Goal: Transaction & Acquisition: Purchase product/service

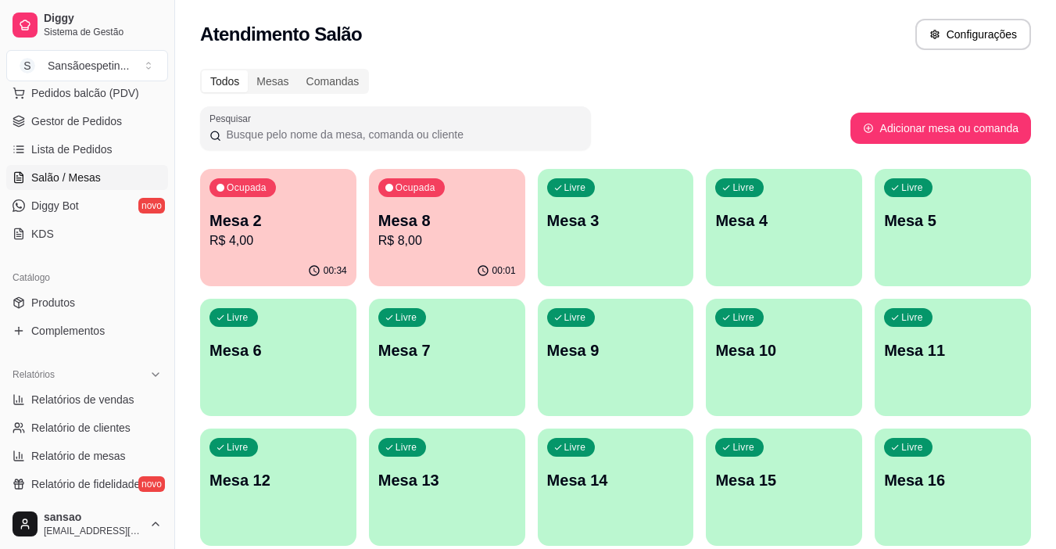
scroll to position [234, 0]
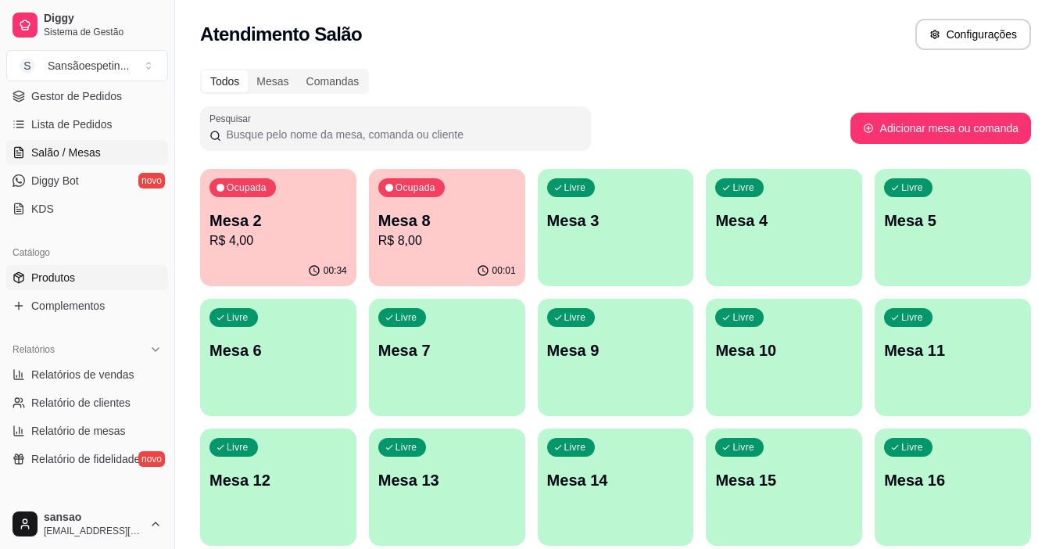
click at [80, 284] on link "Produtos" at bounding box center [87, 277] width 162 height 25
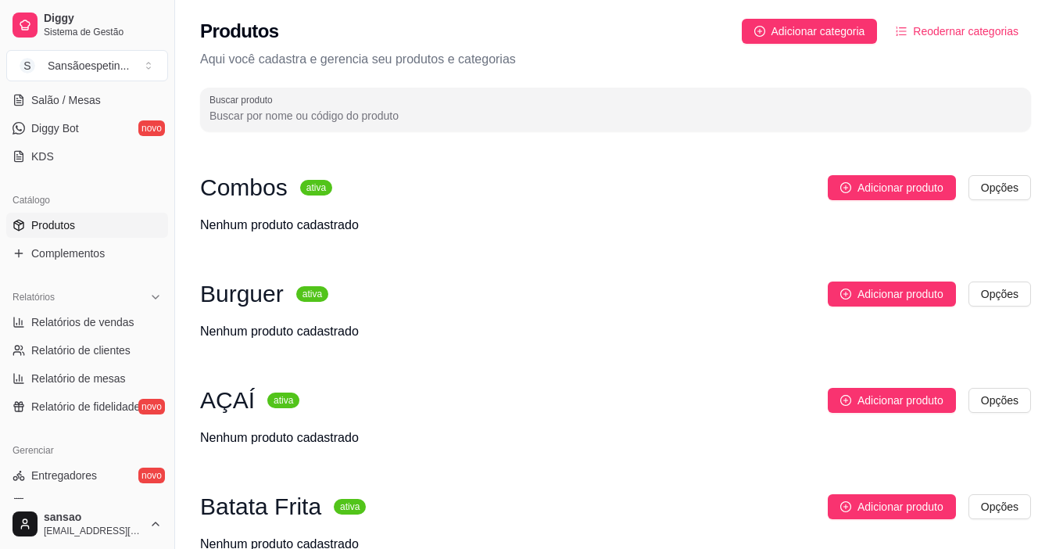
scroll to position [313, 0]
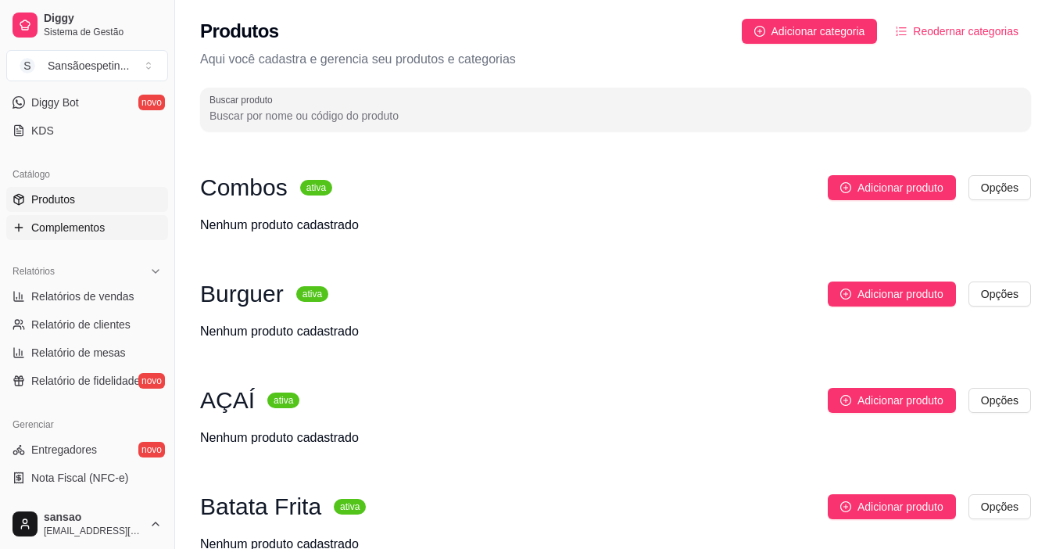
click at [70, 231] on span "Complementos" at bounding box center [67, 228] width 73 height 16
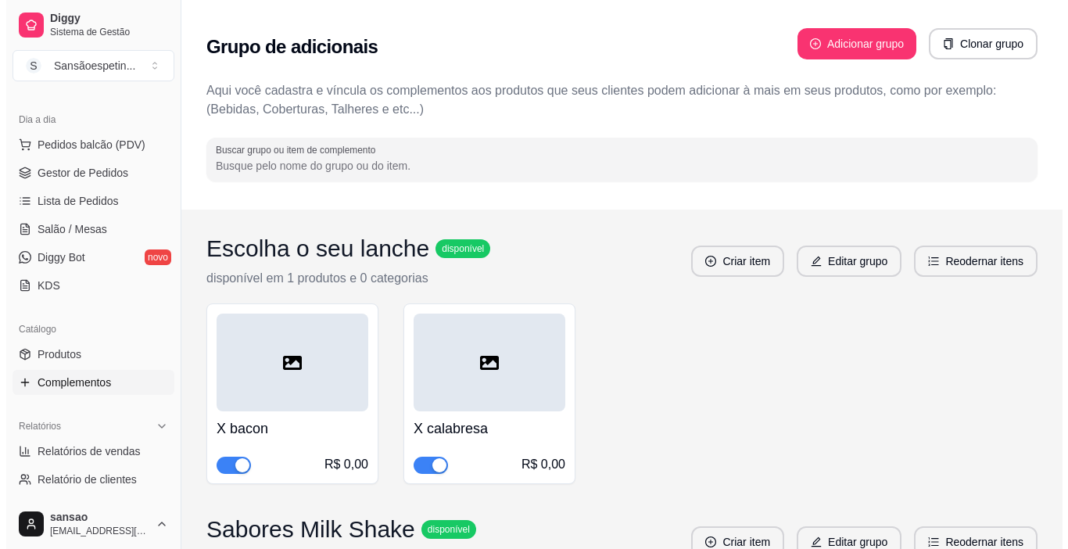
scroll to position [156, 0]
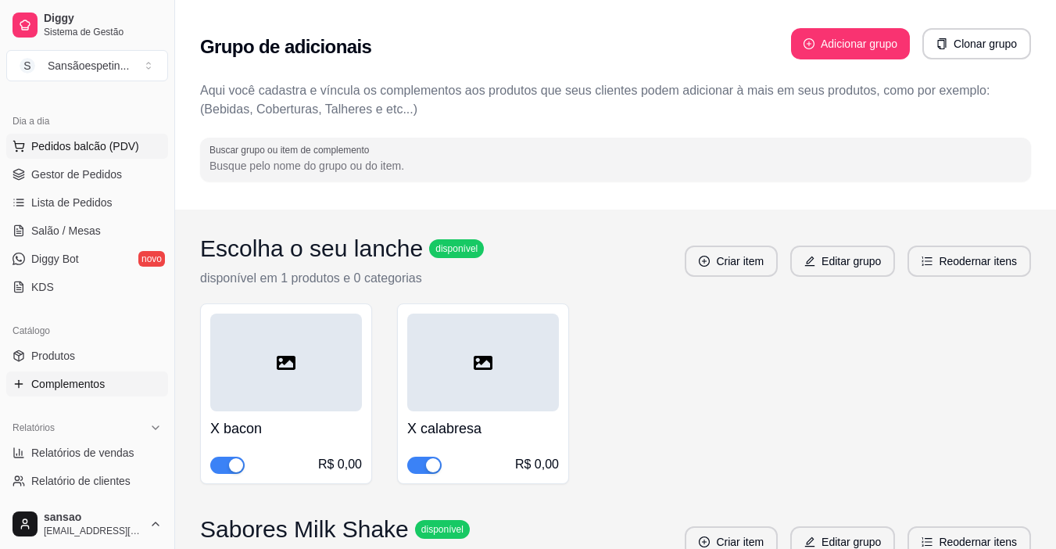
click at [110, 146] on span "Pedidos balcão (PDV)" at bounding box center [85, 146] width 108 height 16
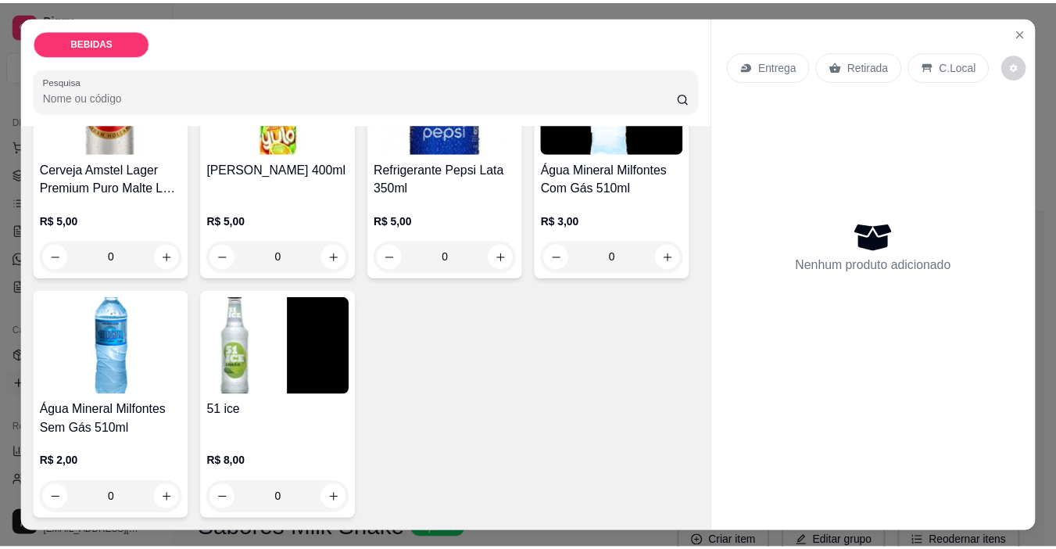
scroll to position [781, 0]
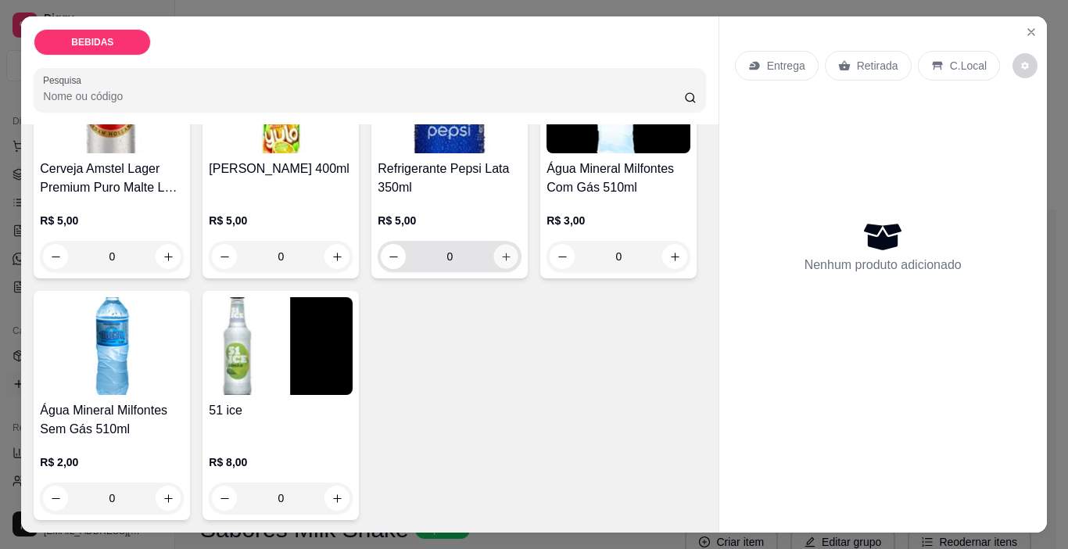
click at [494, 269] on button "increase-product-quantity" at bounding box center [506, 257] width 24 height 24
type input "1"
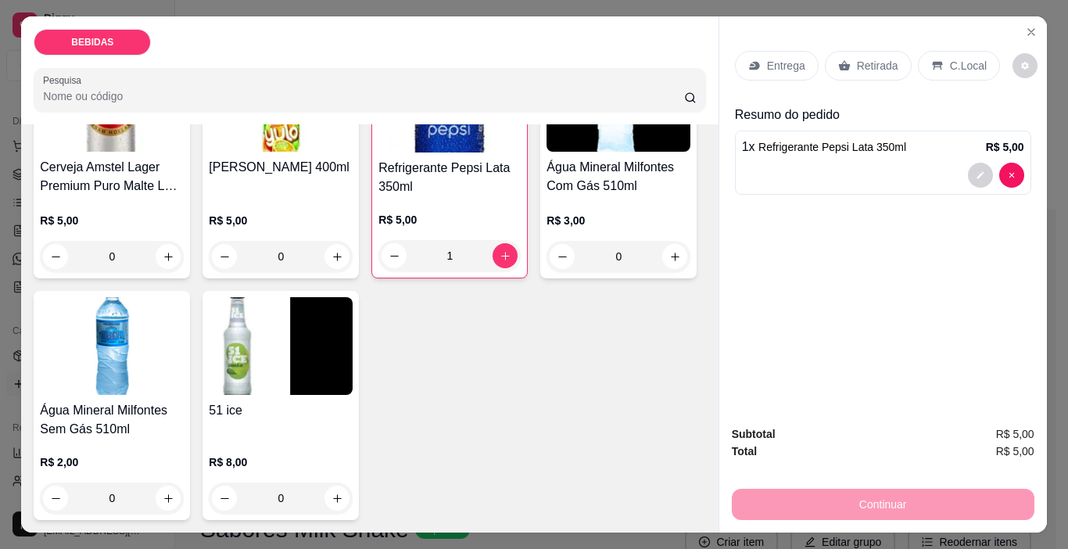
click at [953, 64] on p "C.Local" at bounding box center [968, 66] width 37 height 16
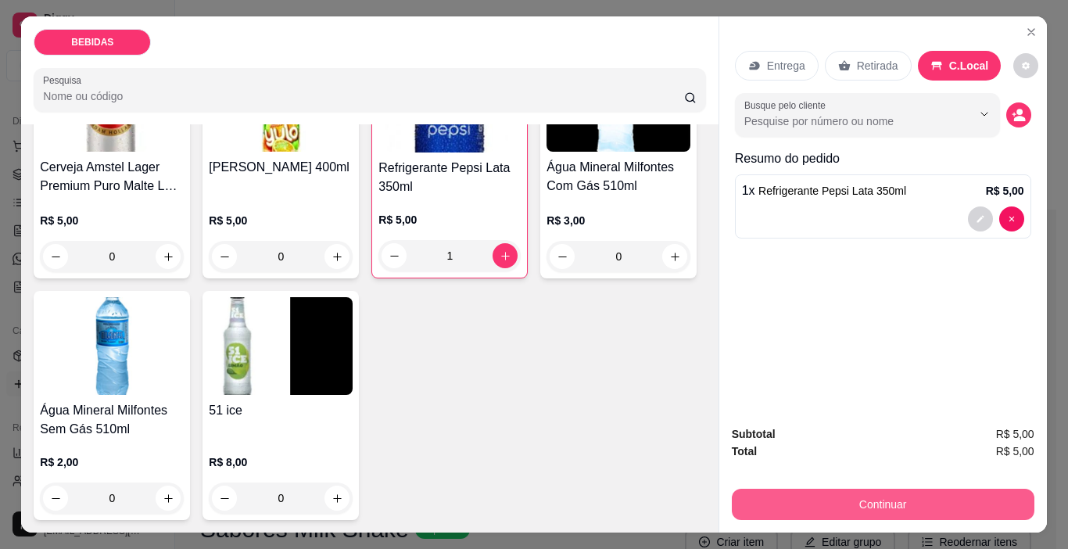
click at [911, 490] on button "Continuar" at bounding box center [882, 503] width 302 height 31
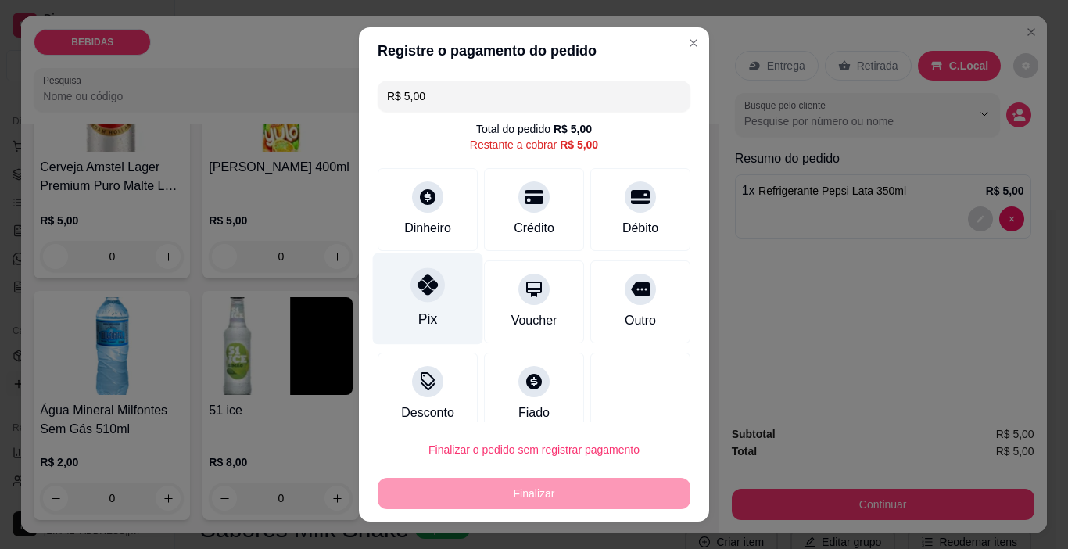
click at [413, 302] on div "Pix" at bounding box center [428, 298] width 110 height 91
type input "R$ 0,00"
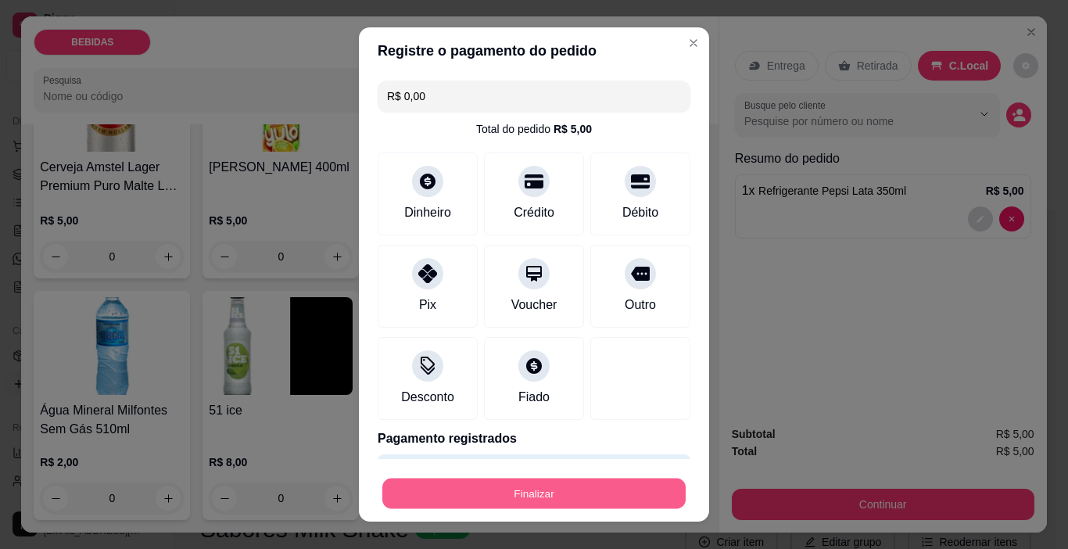
click at [528, 492] on button "Finalizar" at bounding box center [533, 493] width 303 height 30
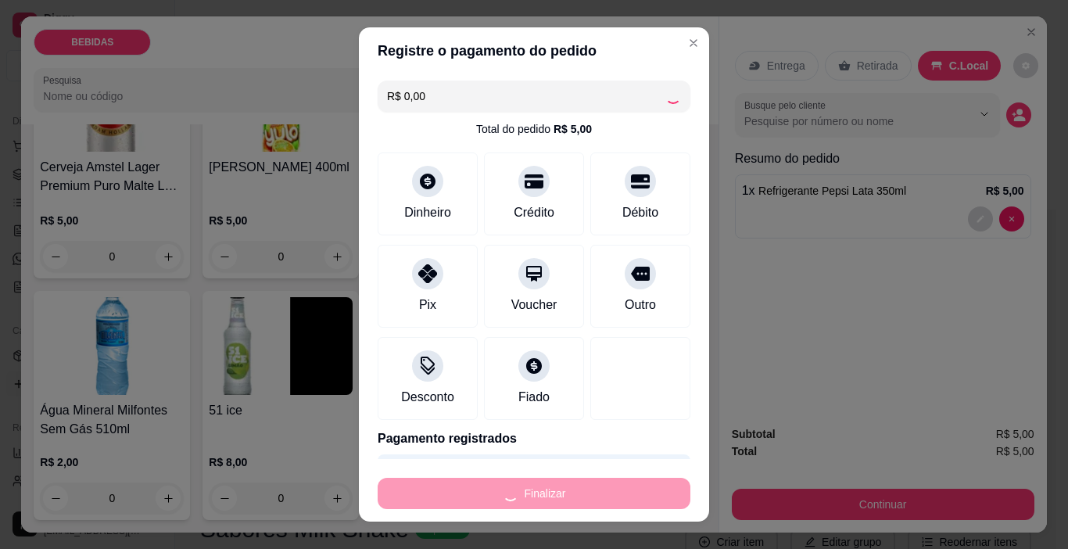
type input "0"
type input "-R$ 5,00"
